Goal: Task Accomplishment & Management: Use online tool/utility

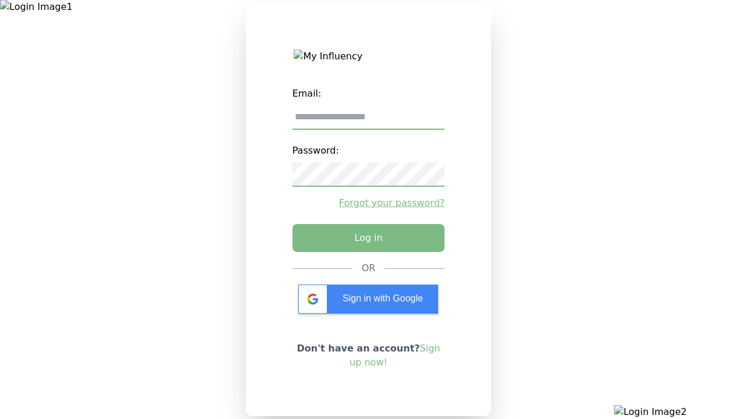
click at [368, 122] on input "email" at bounding box center [368, 117] width 153 height 24
type input "**********"
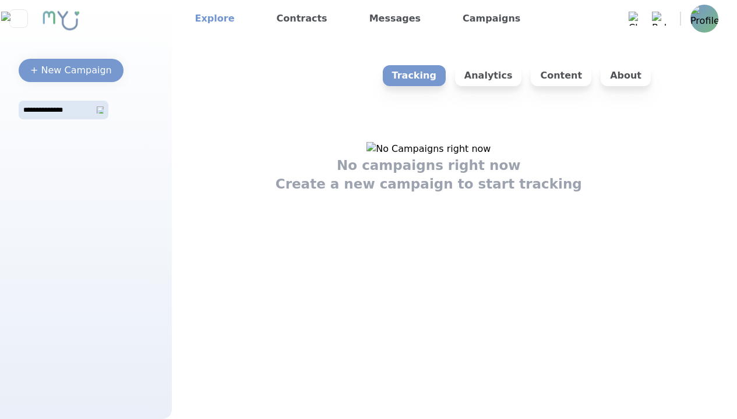
click at [211, 19] on link "Explore" at bounding box center [214, 18] width 49 height 19
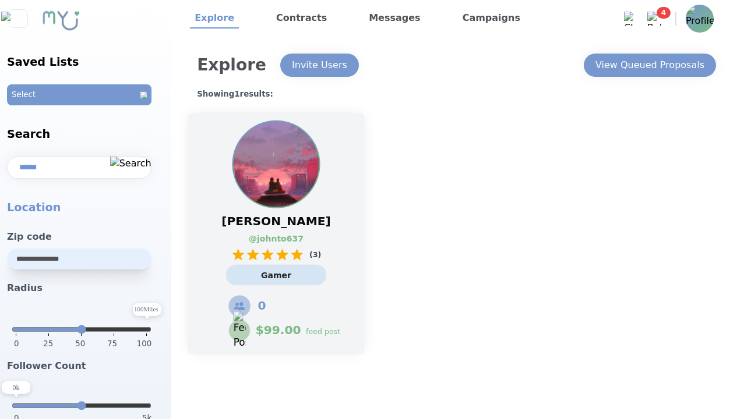
click at [276, 234] on link "@ johnto637" at bounding box center [270, 239] width 43 height 12
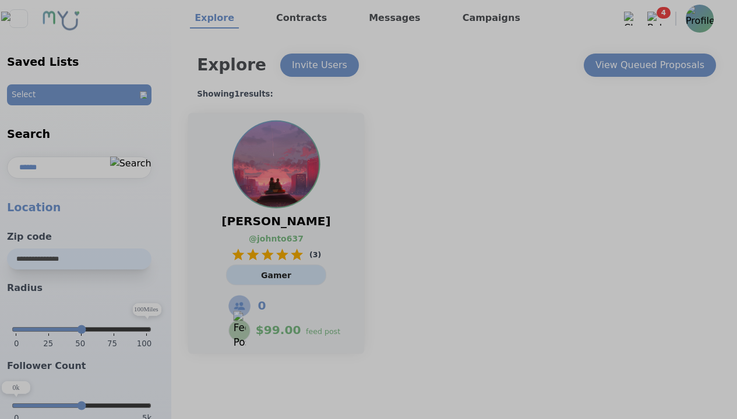
select select "*"
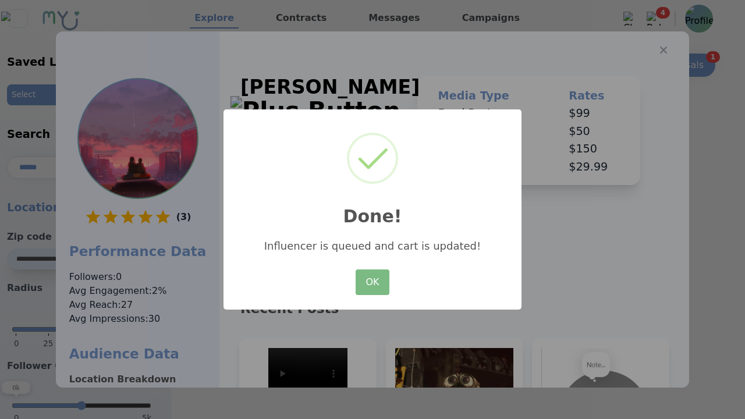
scroll to position [175, 0]
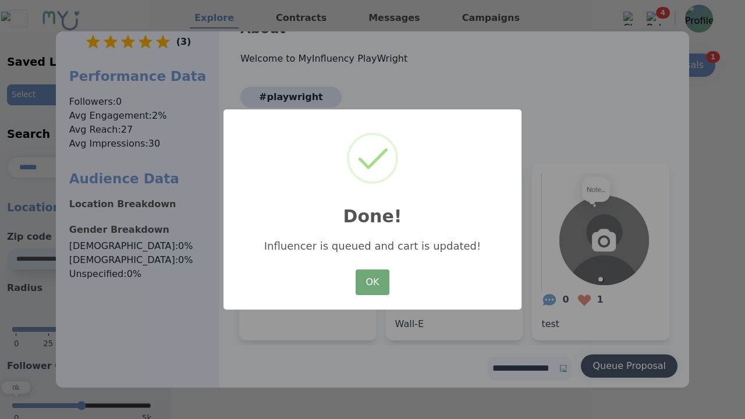
click at [372, 283] on button "OK" at bounding box center [373, 283] width 34 height 26
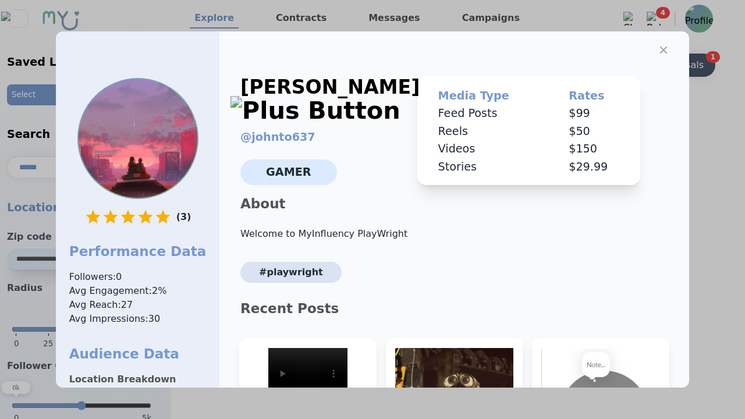
click at [660, 47] on icon "button" at bounding box center [663, 50] width 7 height 7
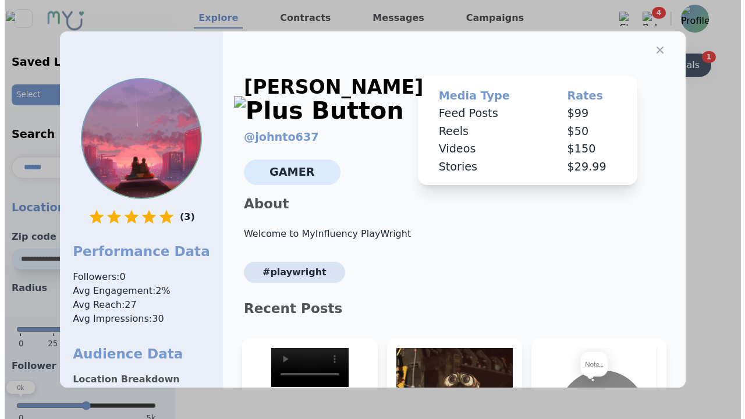
scroll to position [0, 0]
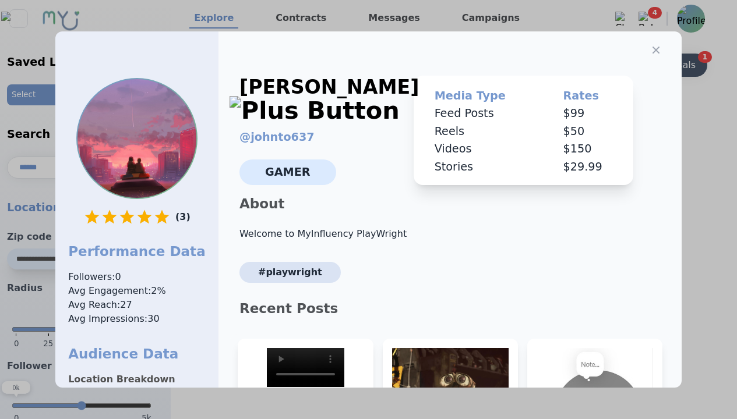
click at [649, 65] on div "View Queued Proposals" at bounding box center [640, 65] width 109 height 14
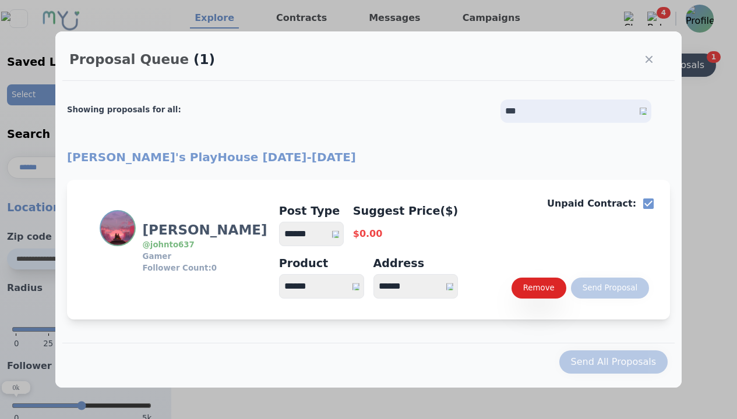
select select "*"
click at [317, 234] on select "**********" at bounding box center [311, 234] width 65 height 24
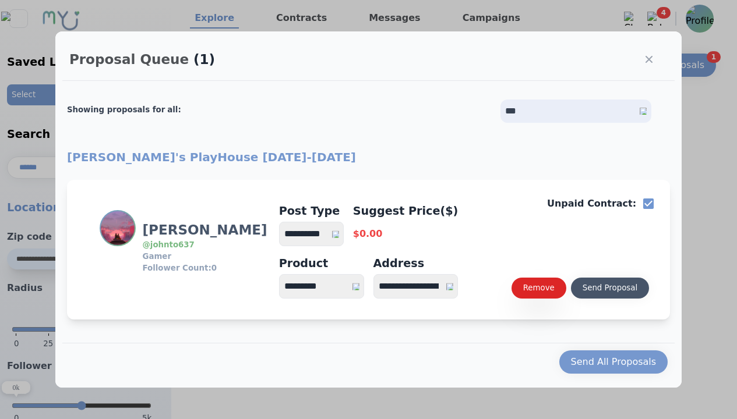
click at [609, 288] on div "Send Proposal" at bounding box center [609, 288] width 55 height 12
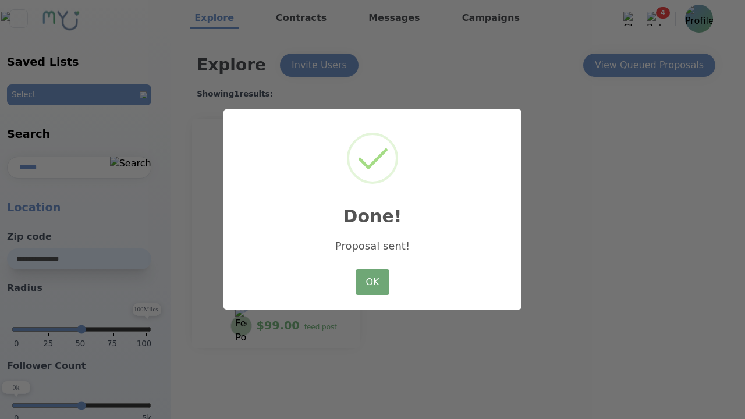
click at [372, 283] on button "OK" at bounding box center [373, 283] width 34 height 26
